Goal: Information Seeking & Learning: Understand process/instructions

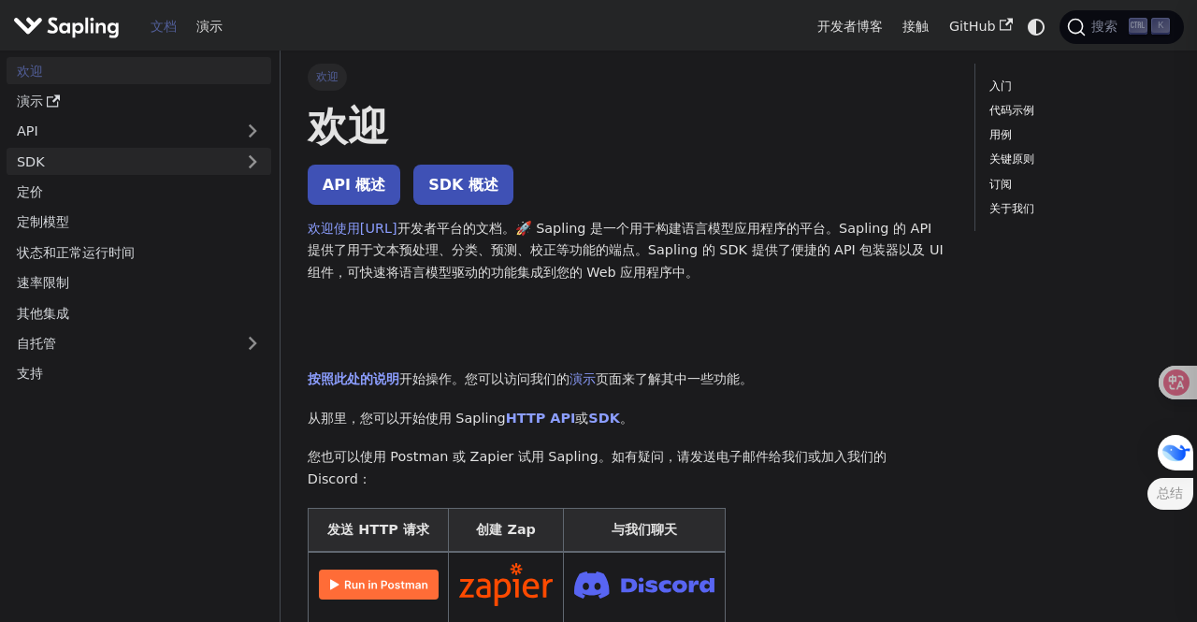
click at [203, 165] on link "SDK" at bounding box center [120, 161] width 227 height 27
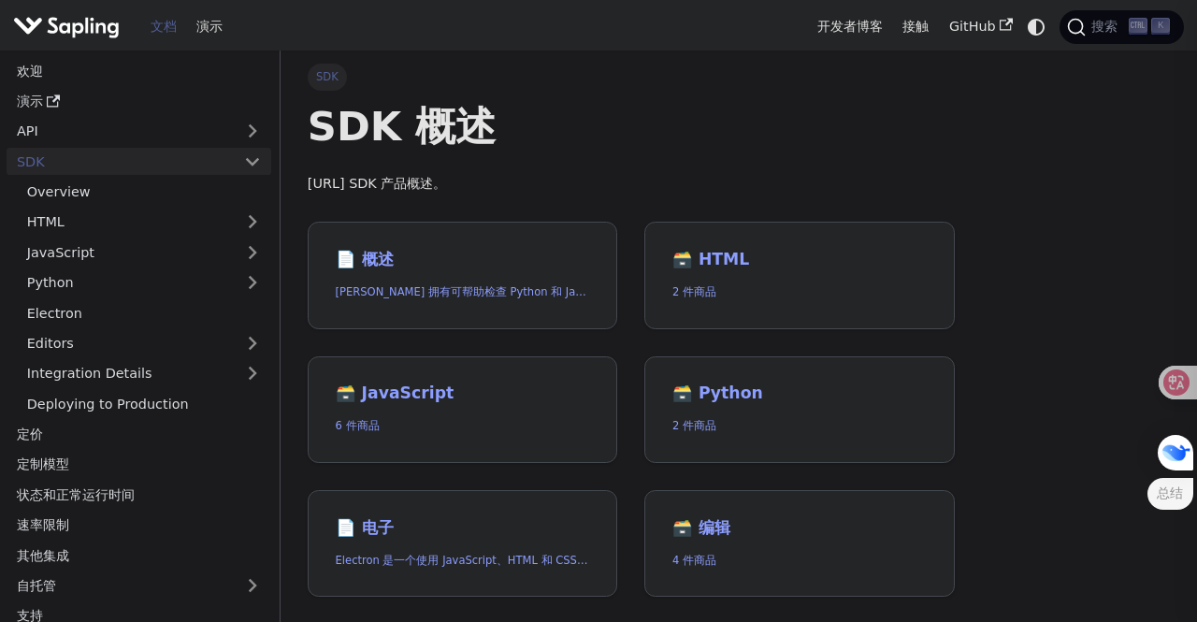
click at [203, 165] on link "SDK" at bounding box center [120, 161] width 227 height 27
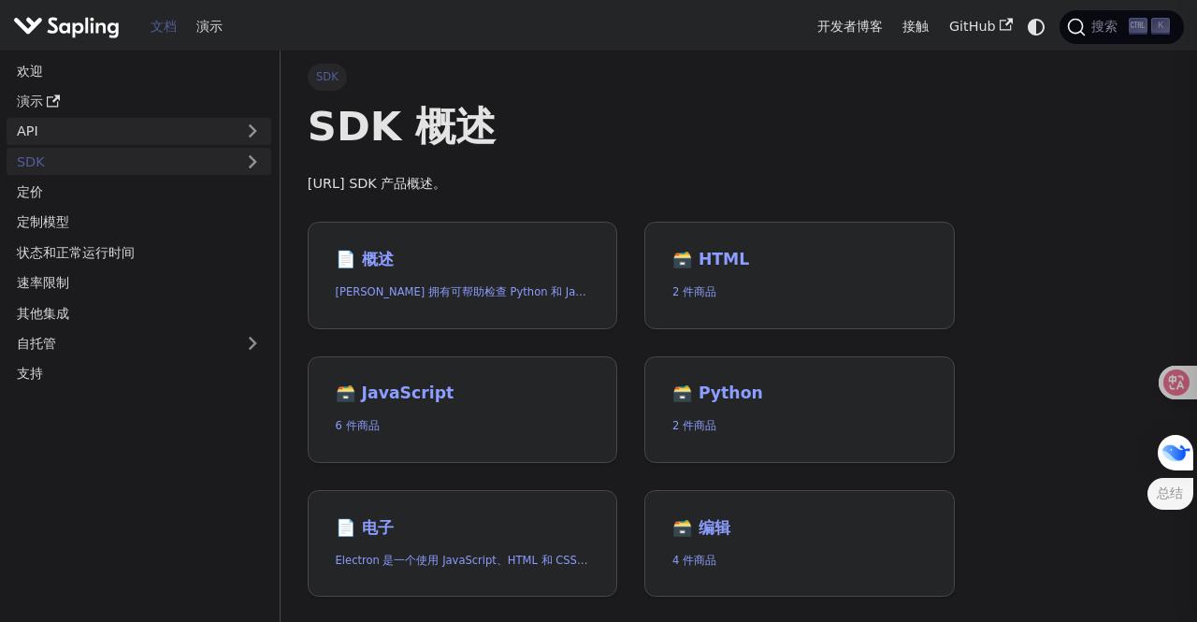
click at [176, 131] on link "API" at bounding box center [120, 131] width 227 height 27
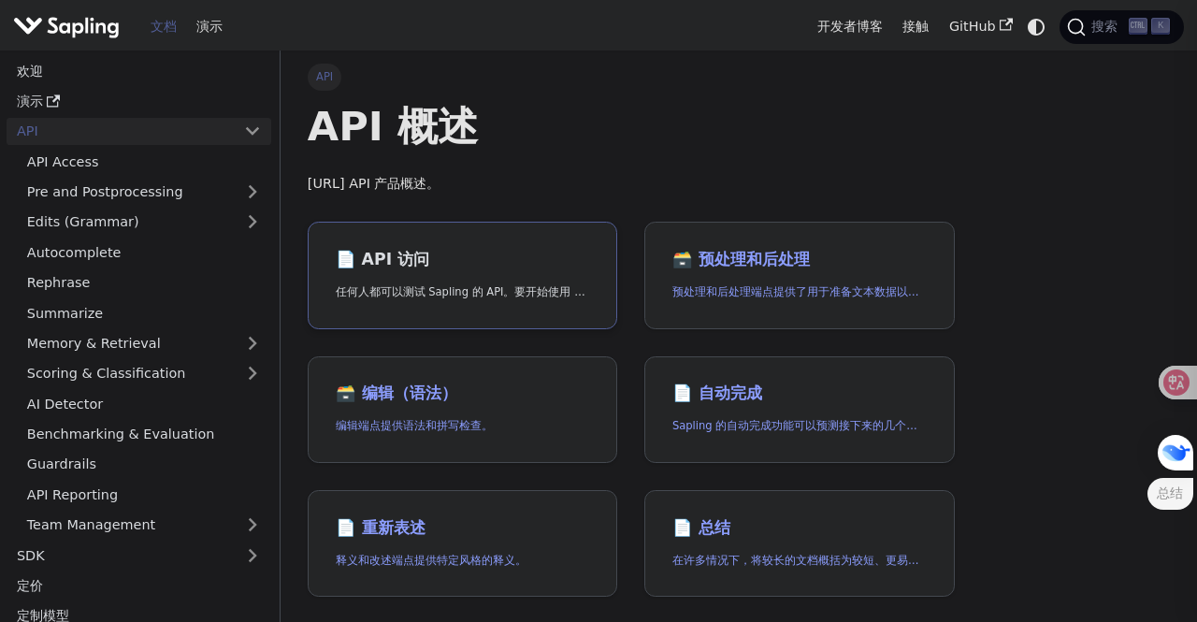
click at [460, 257] on h2 "📄️ API 访问" at bounding box center [463, 260] width 254 height 21
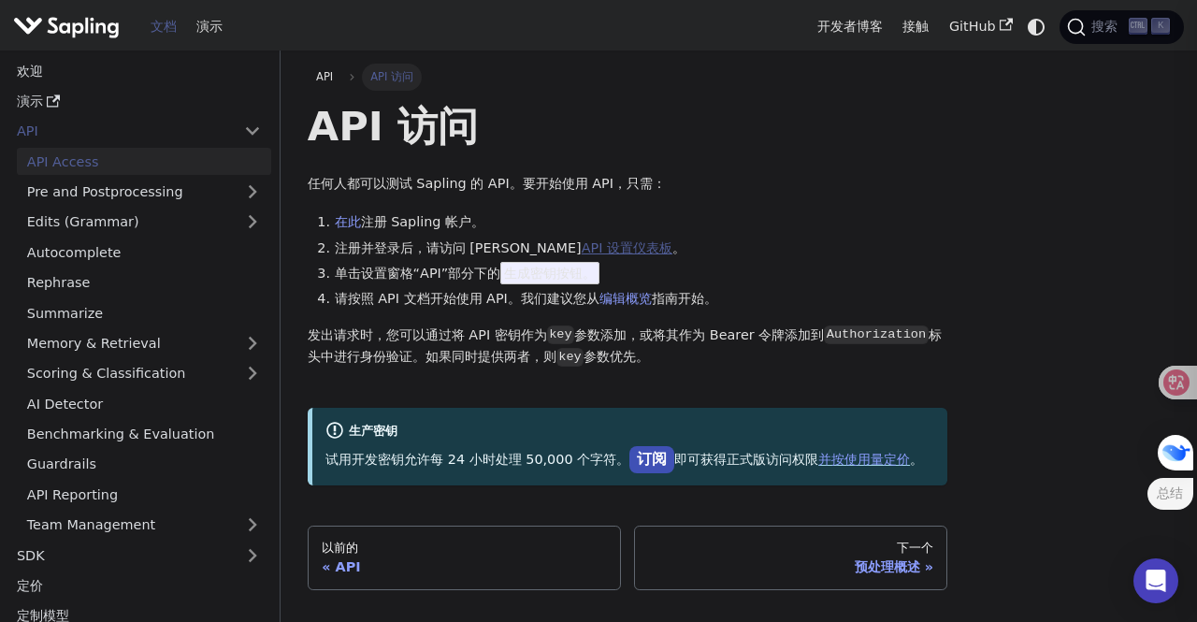
click at [606, 248] on font "API 设置仪表板" at bounding box center [627, 247] width 91 height 15
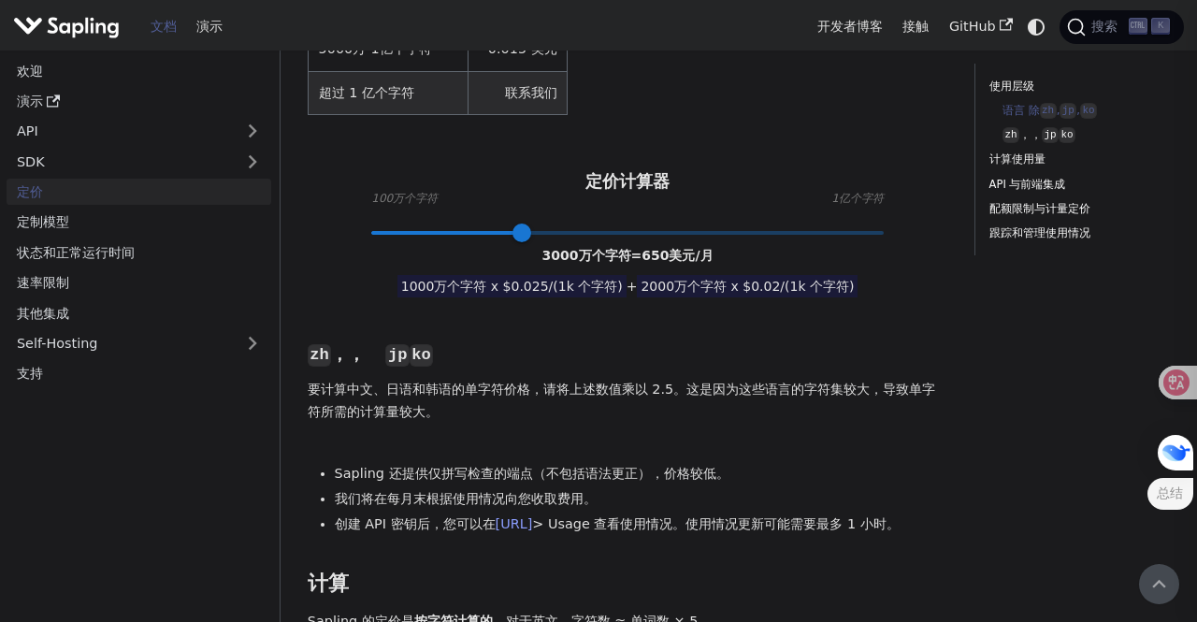
scroll to position [561, 0]
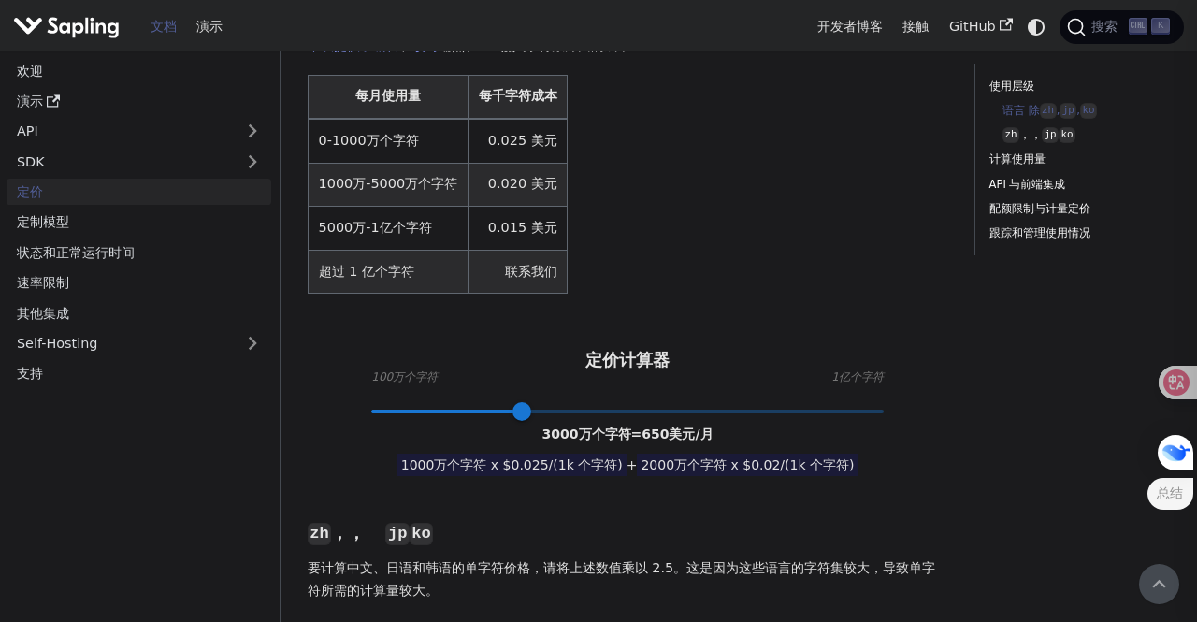
click at [615, 421] on span at bounding box center [627, 411] width 513 height 24
click at [575, 418] on span at bounding box center [627, 411] width 513 height 24
click at [453, 418] on span at bounding box center [627, 411] width 513 height 24
type input "17"
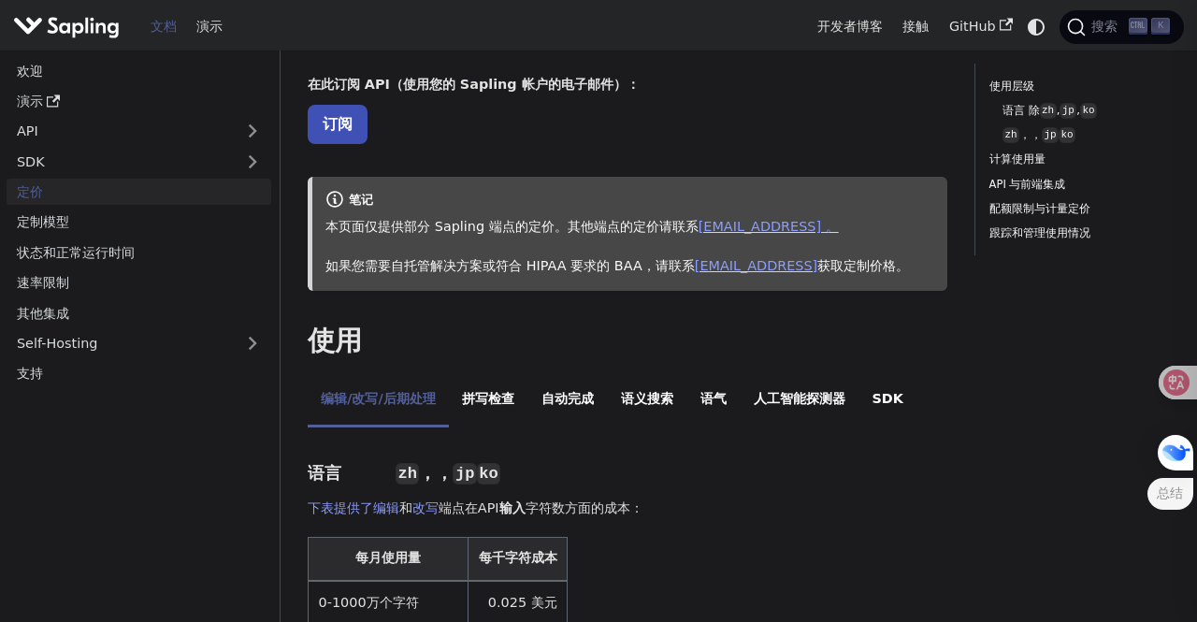
scroll to position [0, 0]
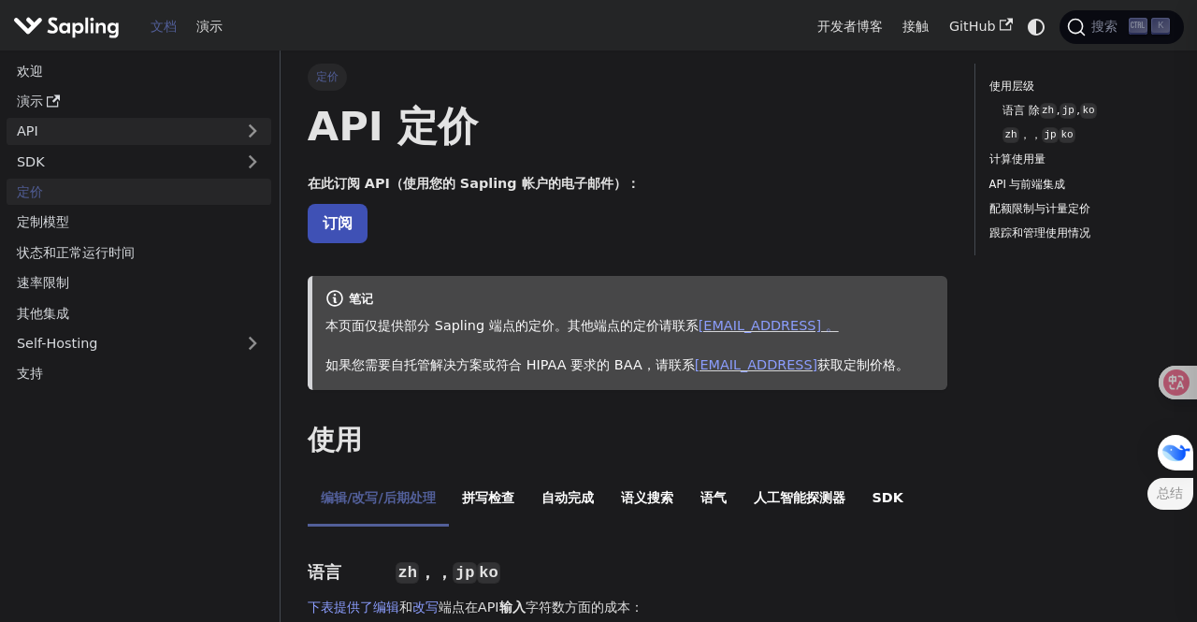
click at [116, 136] on link "API" at bounding box center [120, 131] width 227 height 27
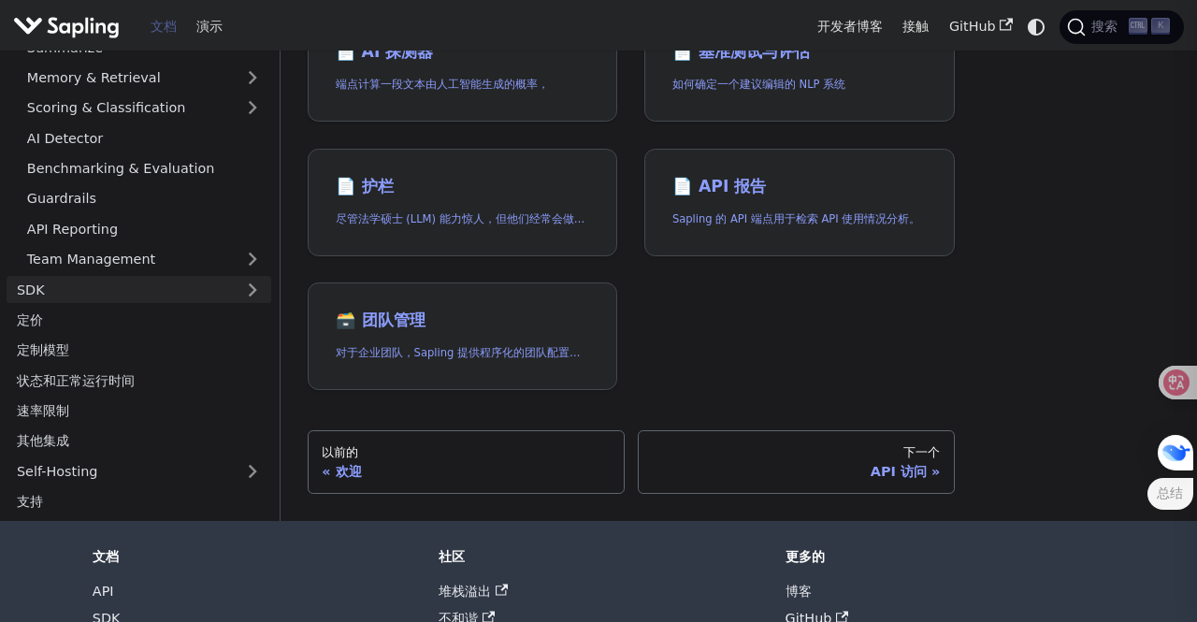
scroll to position [748, 0]
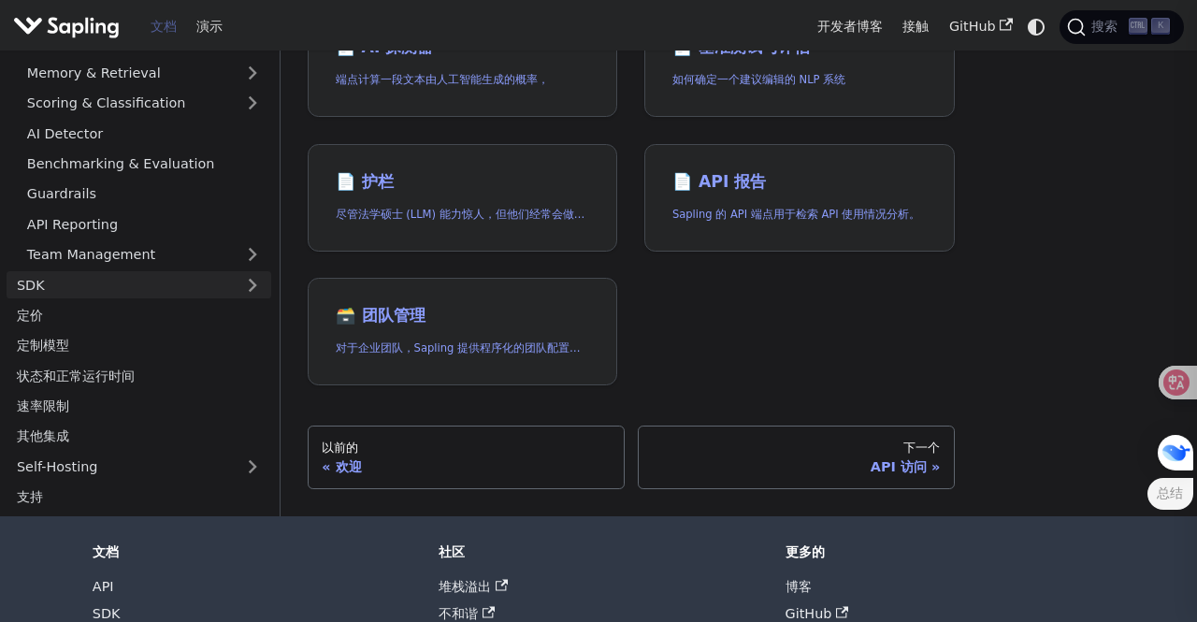
click at [158, 285] on link "SDK" at bounding box center [120, 284] width 227 height 27
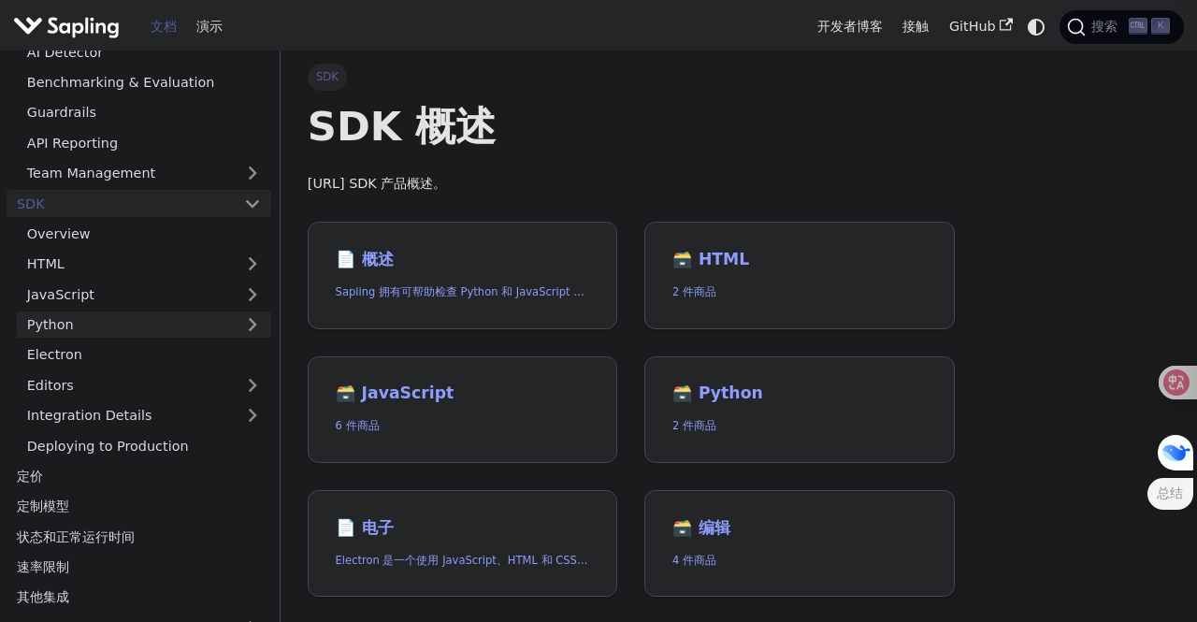
scroll to position [165, 0]
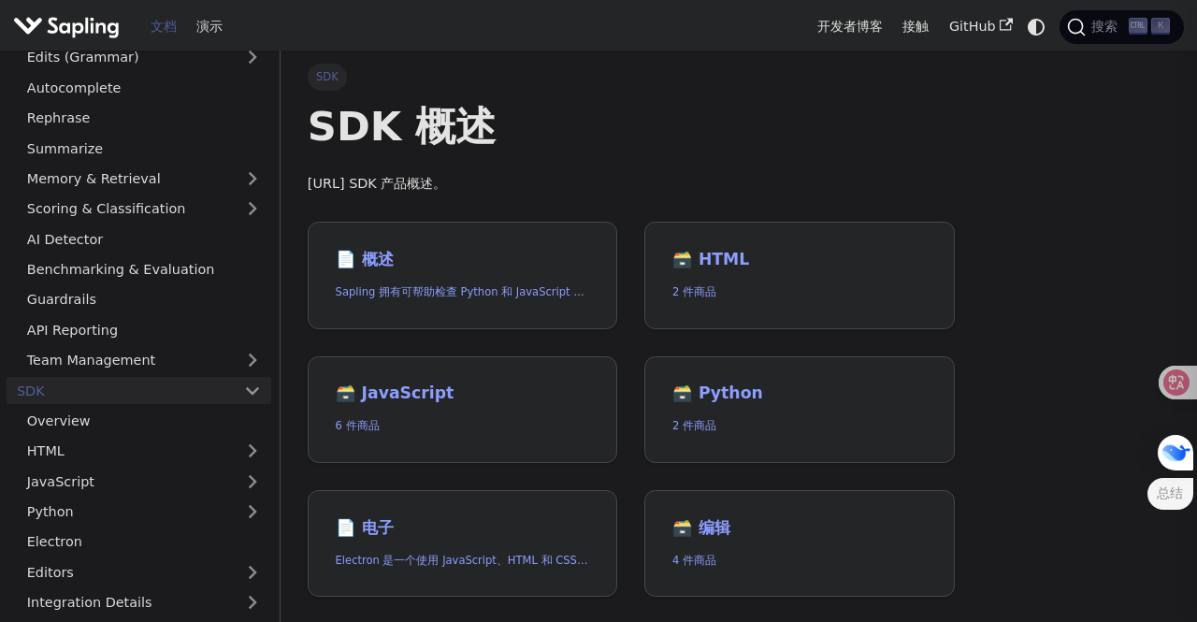
click at [167, 393] on link "SDK" at bounding box center [120, 390] width 227 height 27
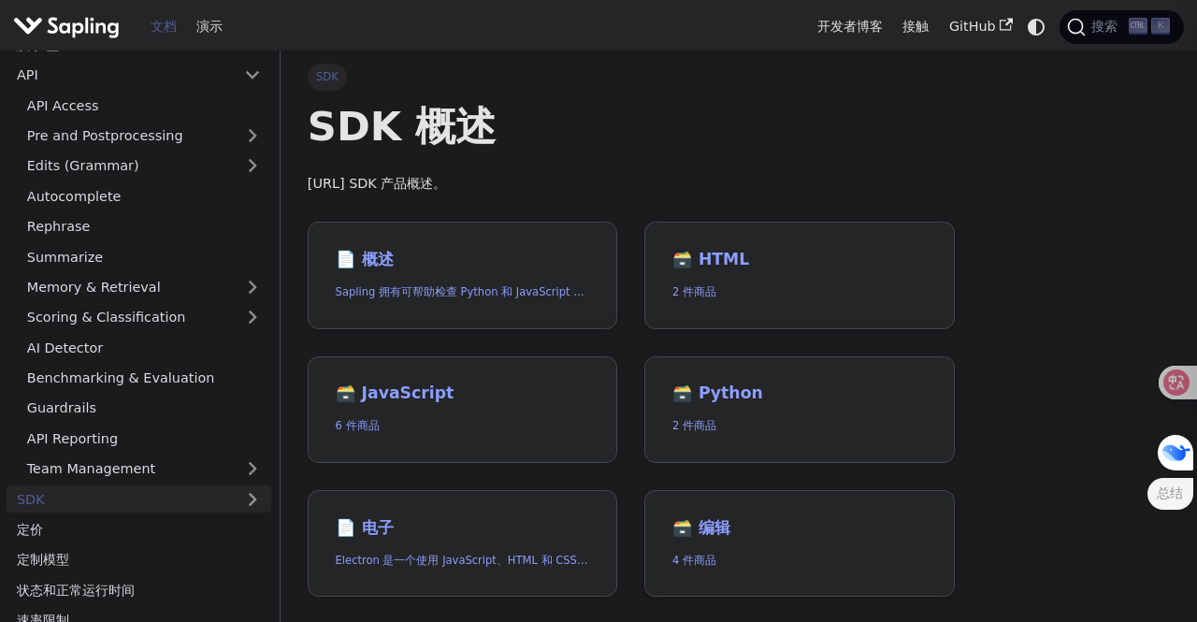
scroll to position [0, 0]
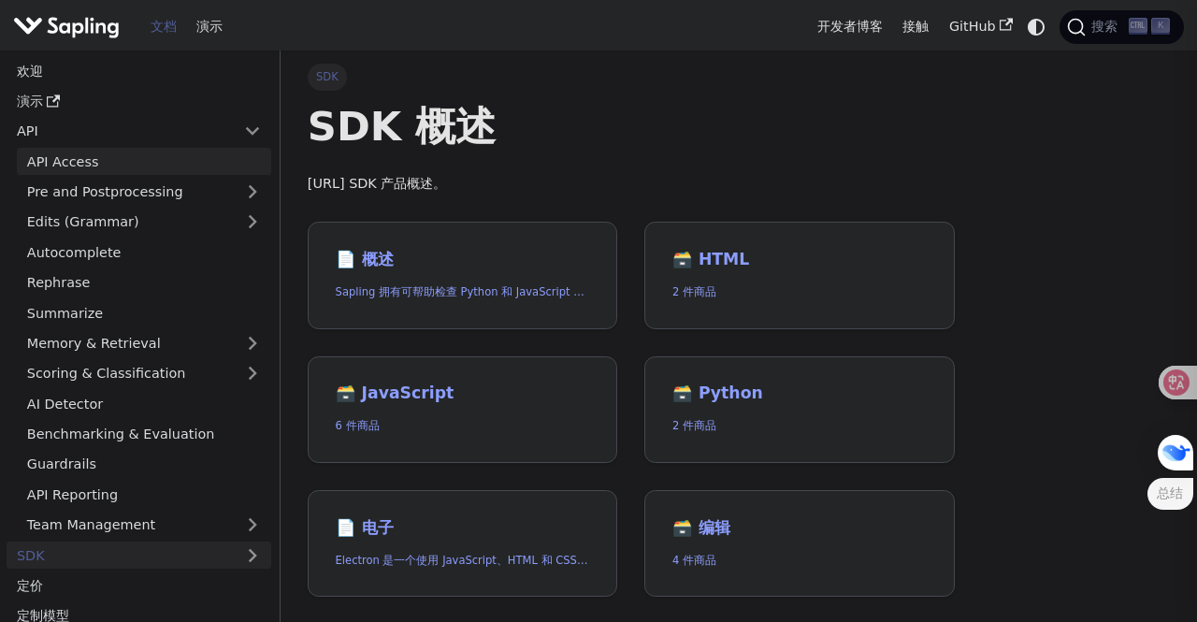
click at [102, 160] on link "API Access" at bounding box center [144, 161] width 254 height 27
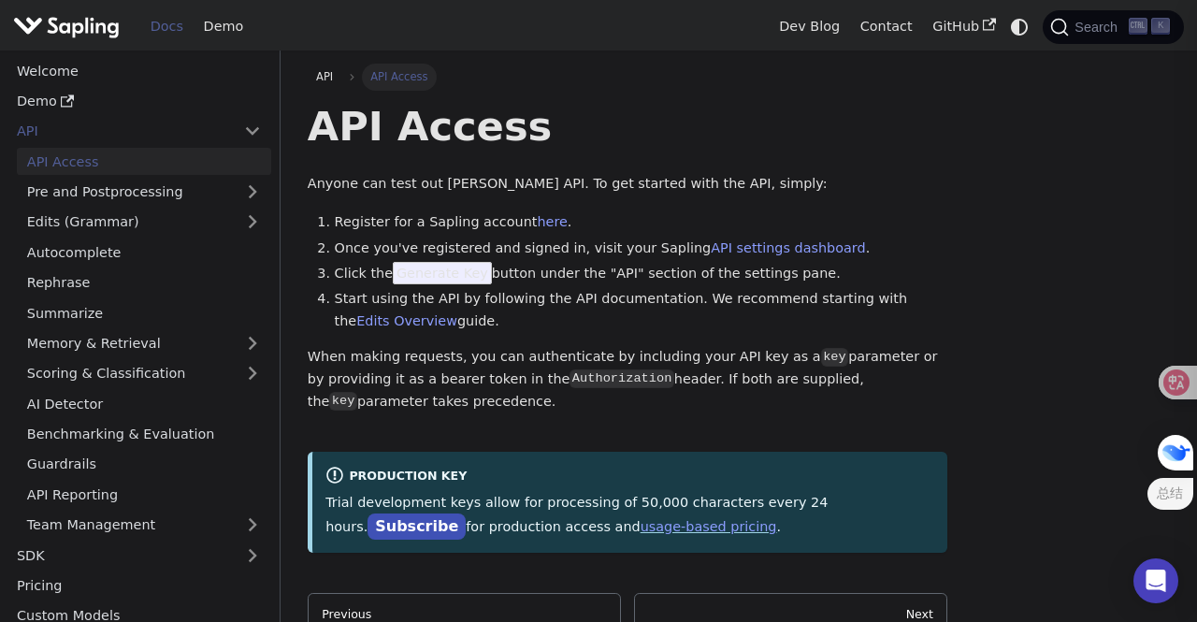
click at [654, 161] on div "API Access Anyone can test out Sapling's API. To get started with the API, simp…" at bounding box center [628, 326] width 641 height 451
click at [160, 186] on link "Pre and Postprocessing" at bounding box center [144, 192] width 254 height 27
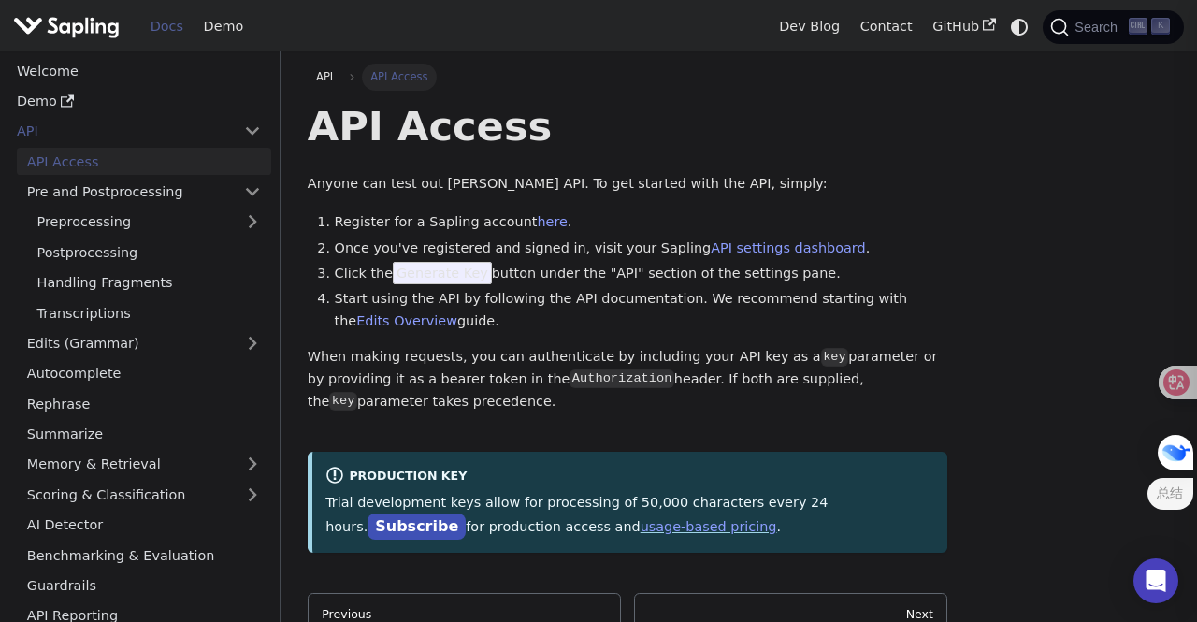
click at [196, 167] on link "API Access" at bounding box center [144, 161] width 254 height 27
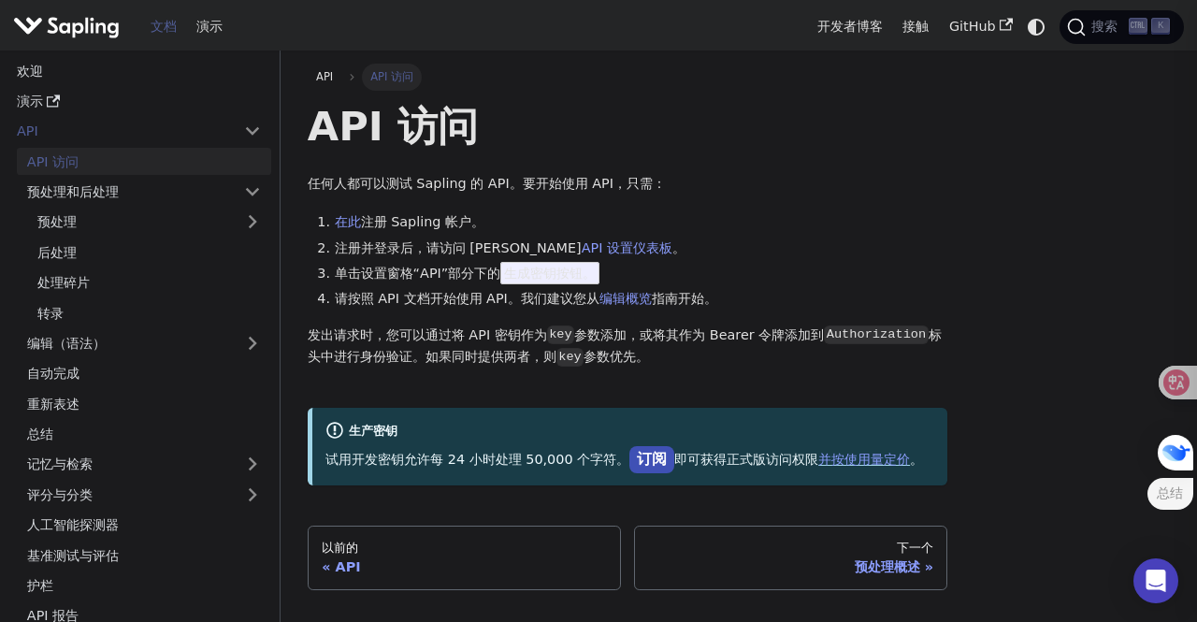
click at [552, 281] on font "生成密钥按钮。" at bounding box center [550, 273] width 92 height 15
click at [544, 276] on font "生成密钥按钮。" at bounding box center [550, 273] width 92 height 15
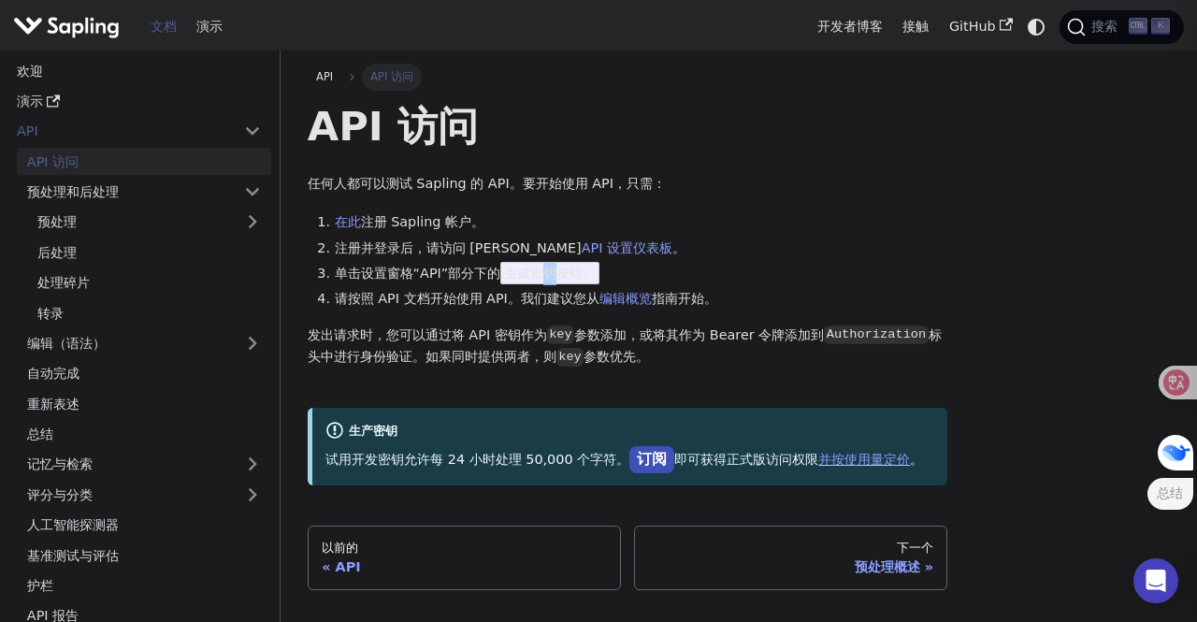
click at [544, 276] on font "生成密钥按钮。" at bounding box center [550, 273] width 92 height 15
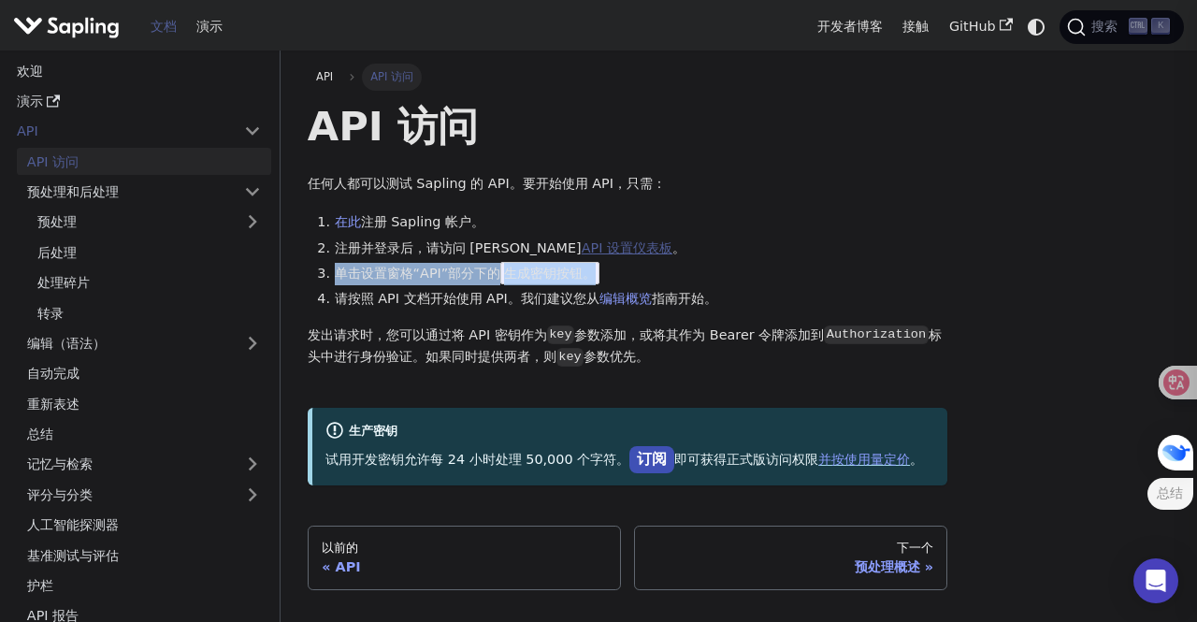
click at [582, 252] on font "API 设置仪表板" at bounding box center [627, 247] width 91 height 15
